Goal: Navigation & Orientation: Understand site structure

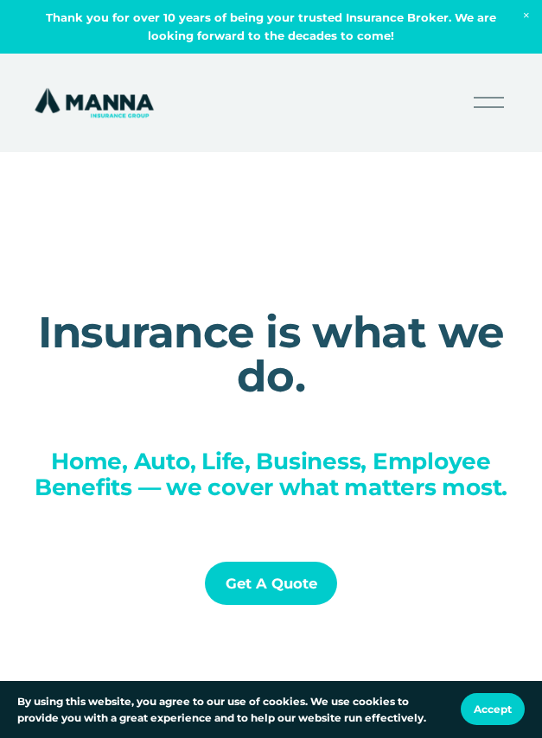
click at [485, 108] on div at bounding box center [488, 102] width 30 height 30
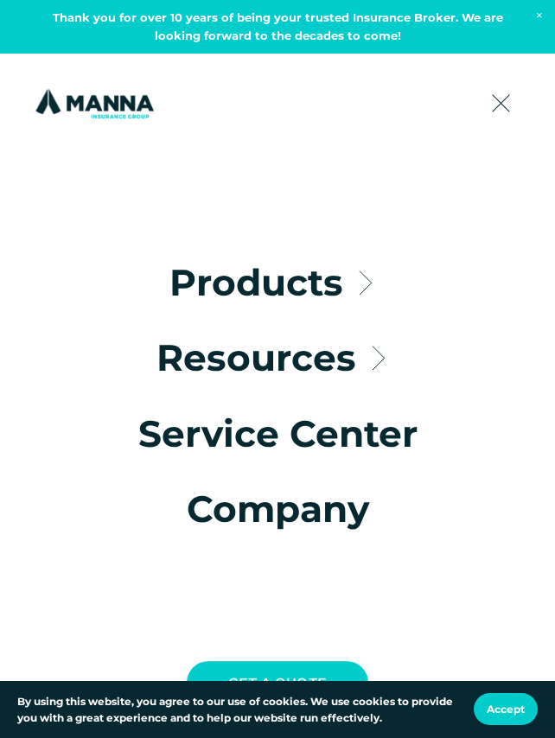
click at [348, 276] on link "Folder: Products" at bounding box center [277, 282] width 216 height 36
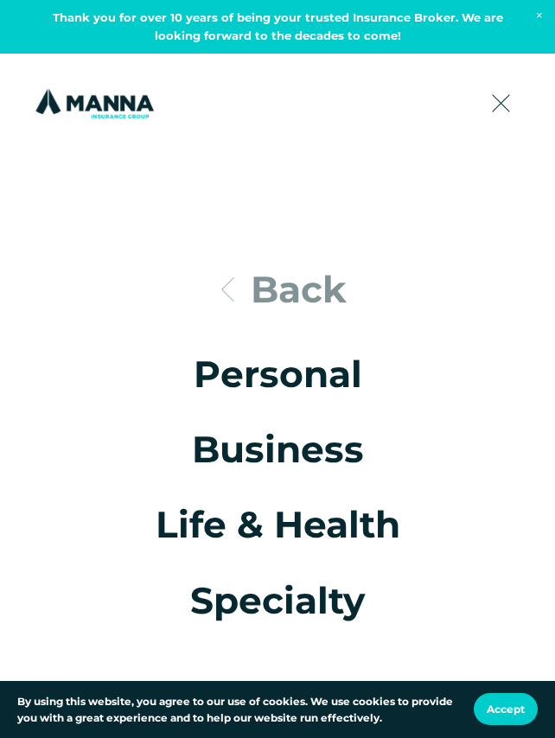
click at [225, 293] on icon at bounding box center [226, 290] width 36 height 36
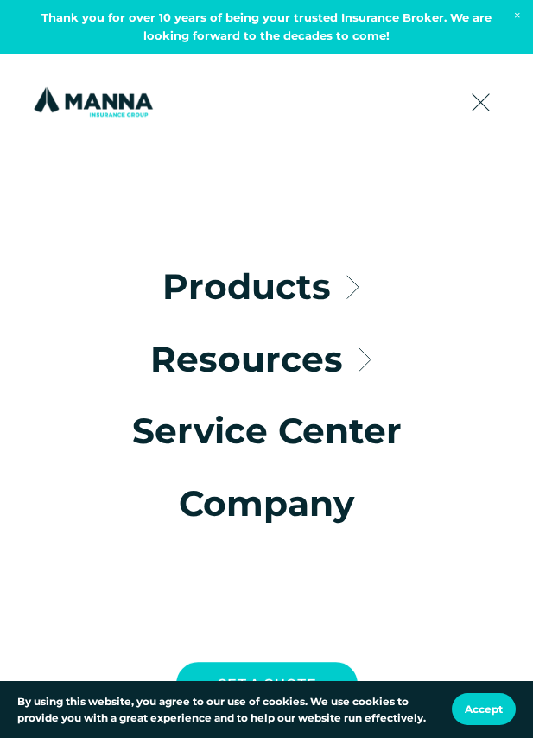
click at [319, 354] on link "Folder: Resources" at bounding box center [266, 359] width 233 height 35
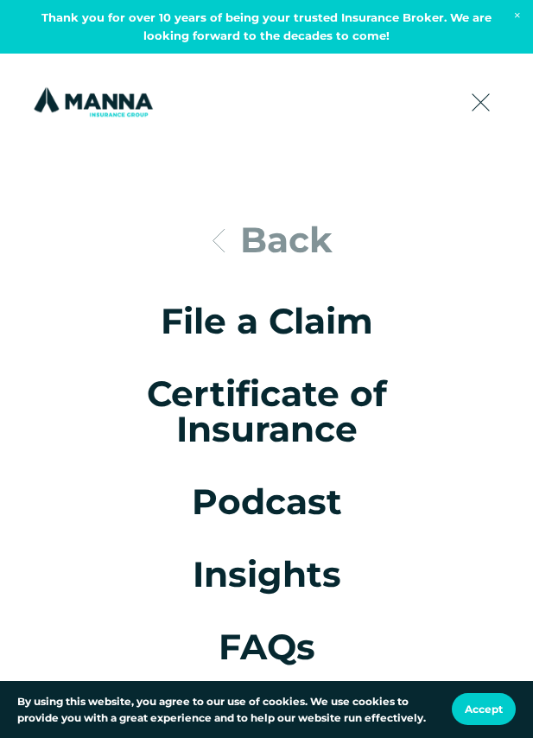
click at [474, 111] on div at bounding box center [481, 102] width 30 height 30
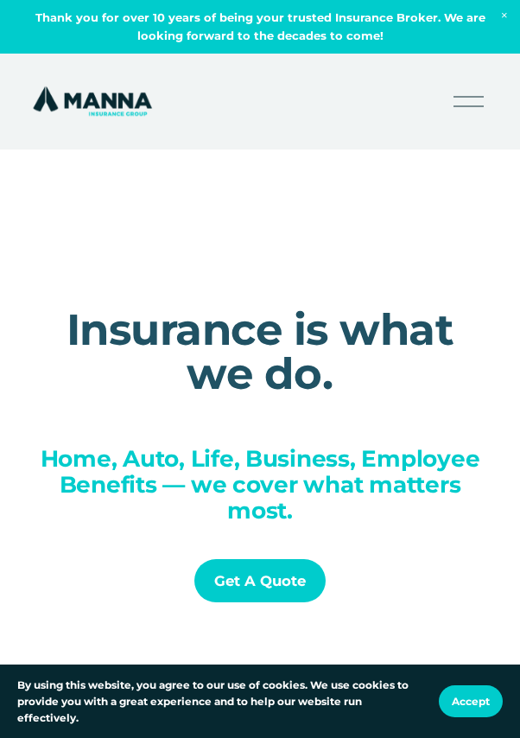
click at [470, 110] on div at bounding box center [469, 101] width 30 height 30
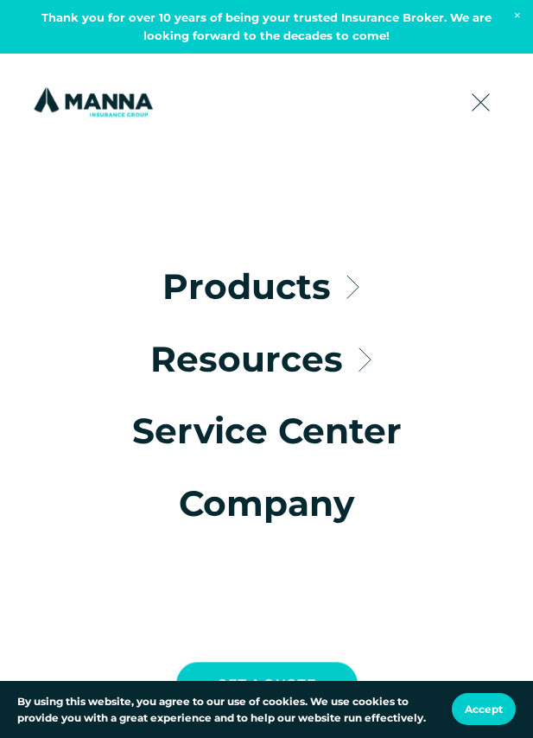
click at [268, 510] on link "Company" at bounding box center [266, 504] width 175 height 35
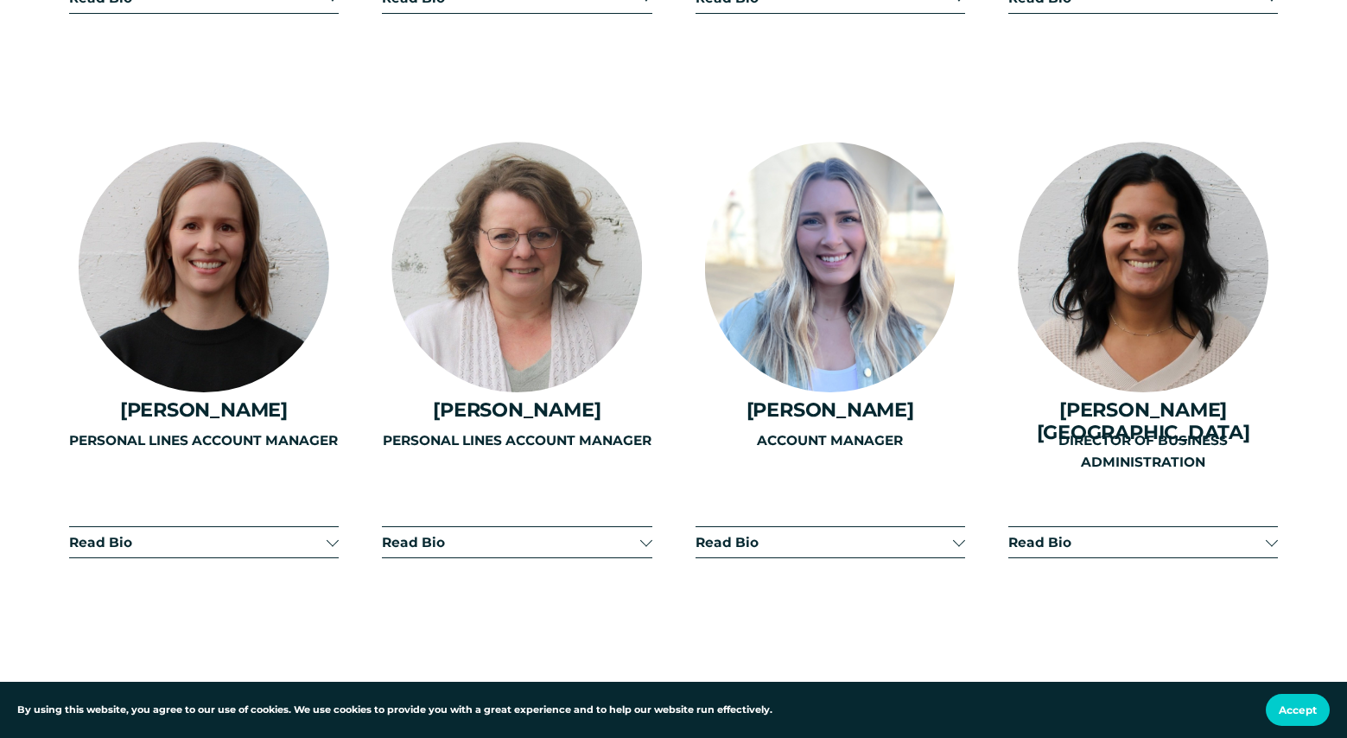
scroll to position [3987, 0]
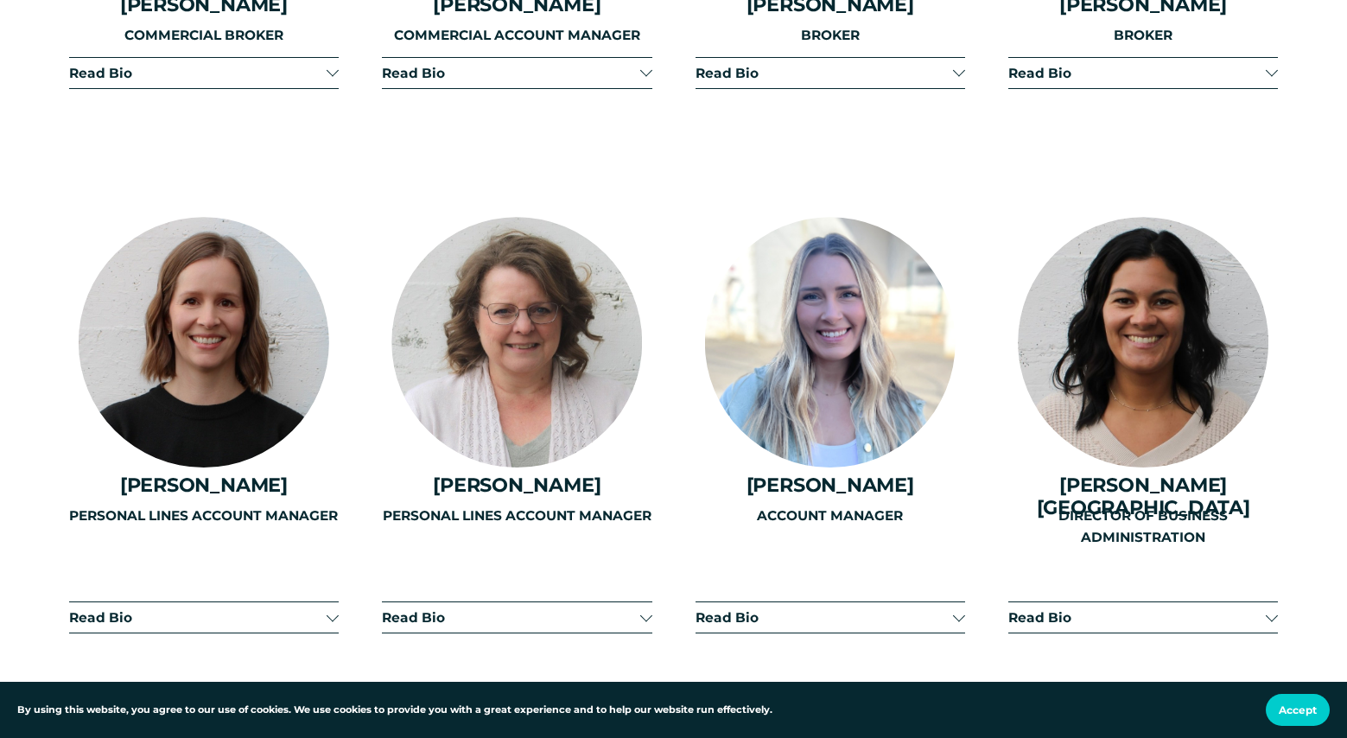
click at [519, 609] on span "Read Bio" at bounding box center [1136, 617] width 257 height 16
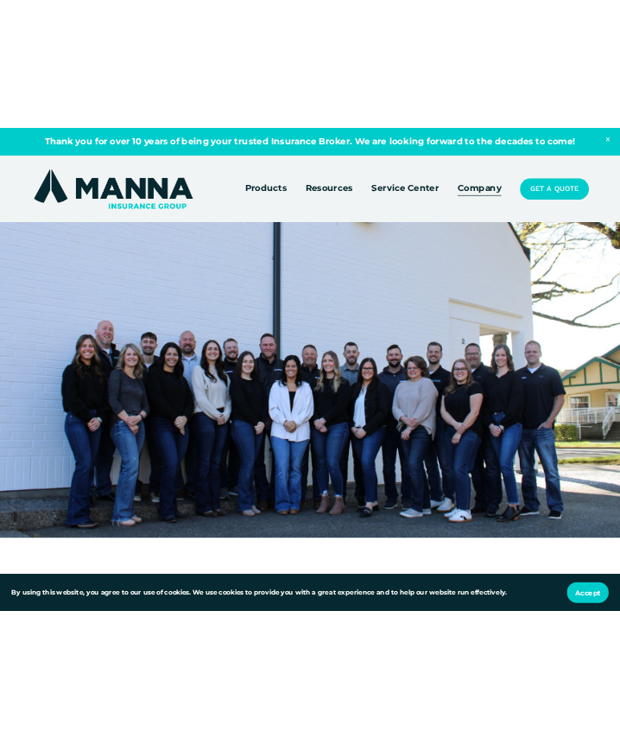
scroll to position [512, 0]
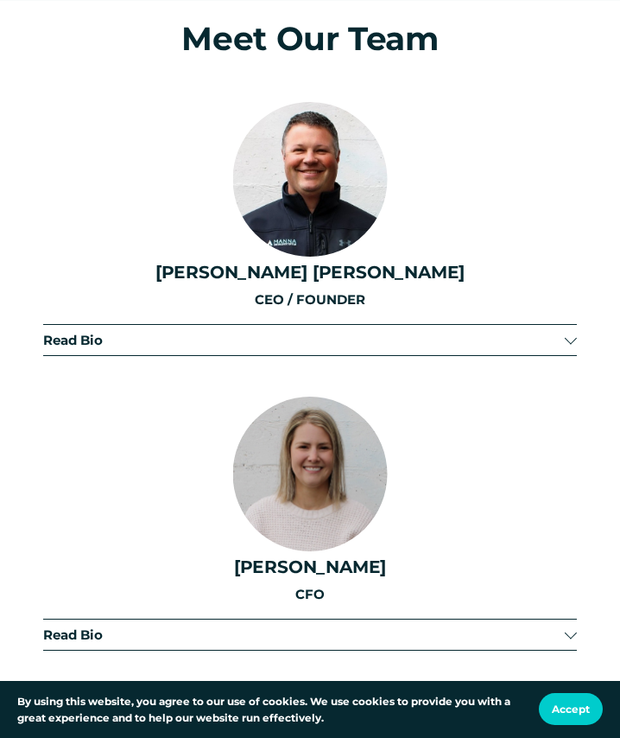
scroll to position [1039, 0]
